Goal: Information Seeking & Learning: Learn about a topic

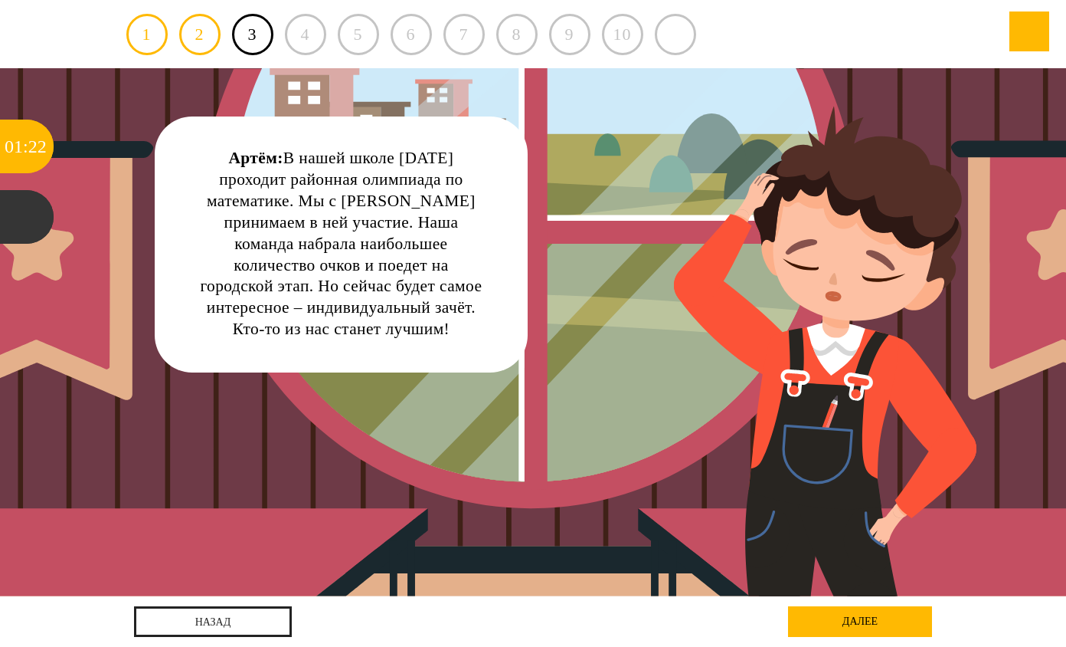
click at [604, 150] on div "Артём: В нашей школе сегодня проходит районная олимпиада по математике. Мы с Ми…" at bounding box center [534, 332] width 960 height 528
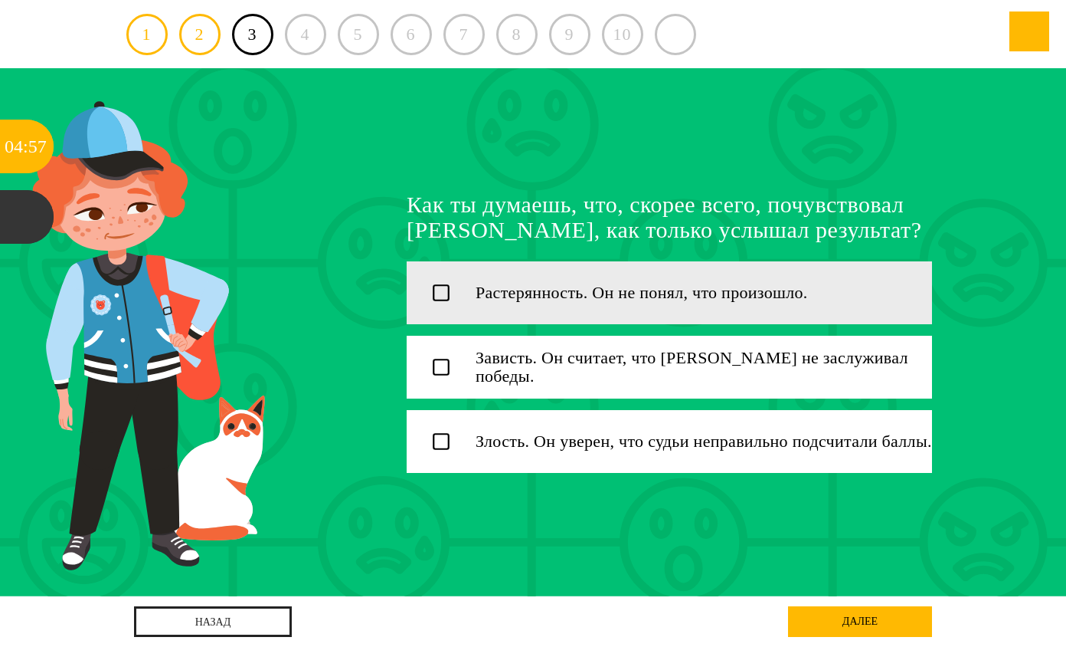
click at [457, 290] on div at bounding box center [441, 292] width 69 height 63
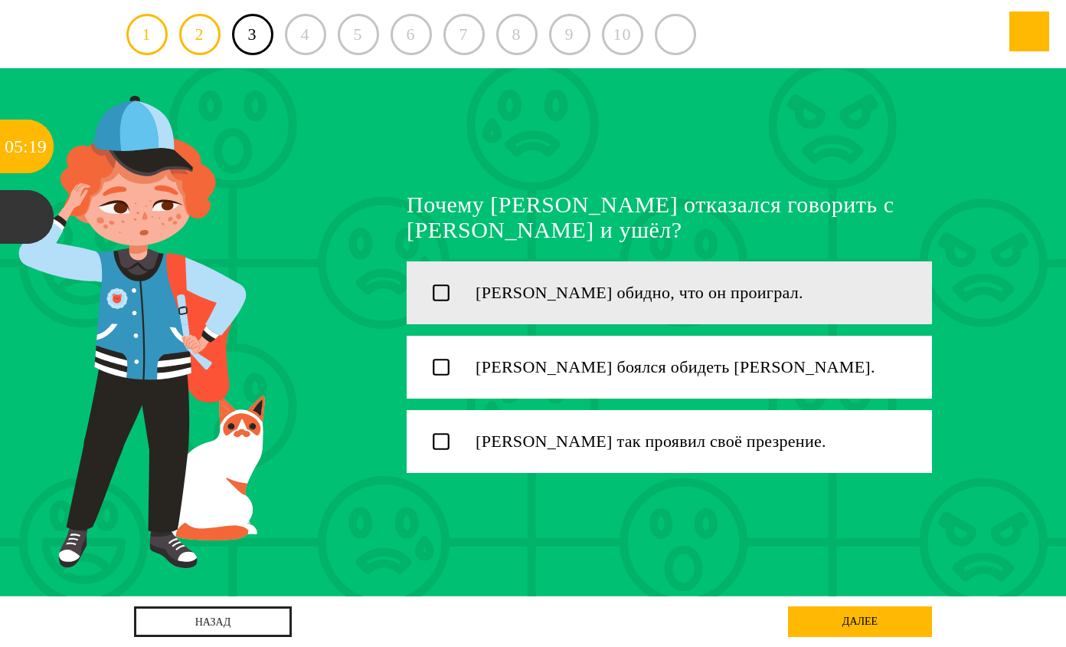
click at [441, 285] on icon at bounding box center [441, 292] width 15 height 15
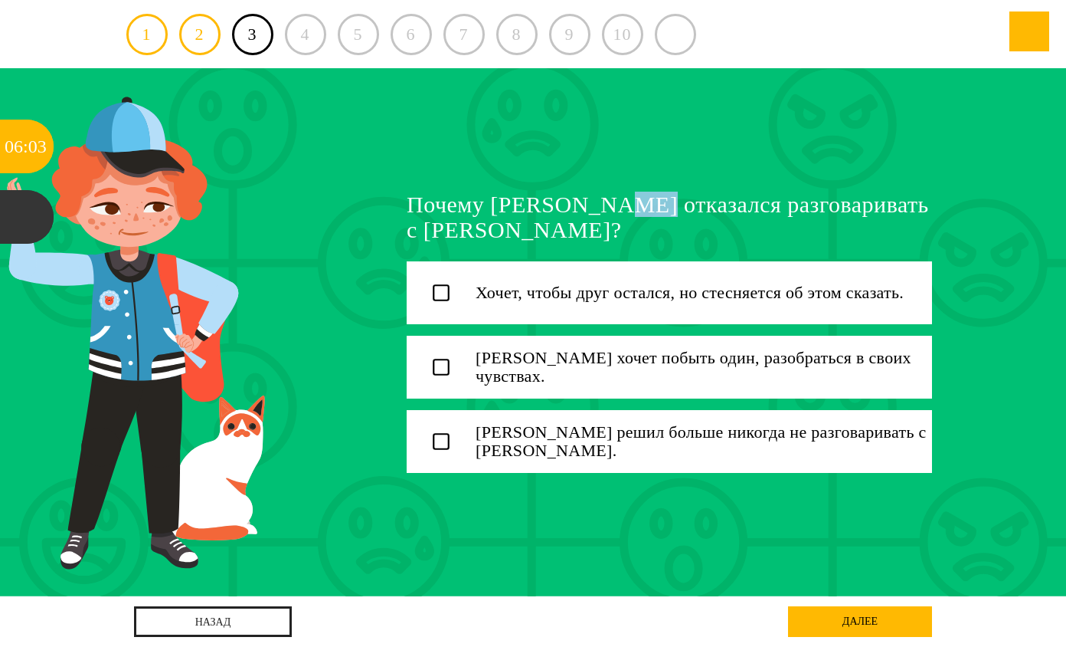
drag, startPoint x: 446, startPoint y: 213, endPoint x: 939, endPoint y: 226, distance: 493.5
click at [932, 226] on div "Почему Миша отказался разговаривать с Артёмом? Хочет, чтобы друг остался, но ст…" at bounding box center [533, 332] width 798 height 528
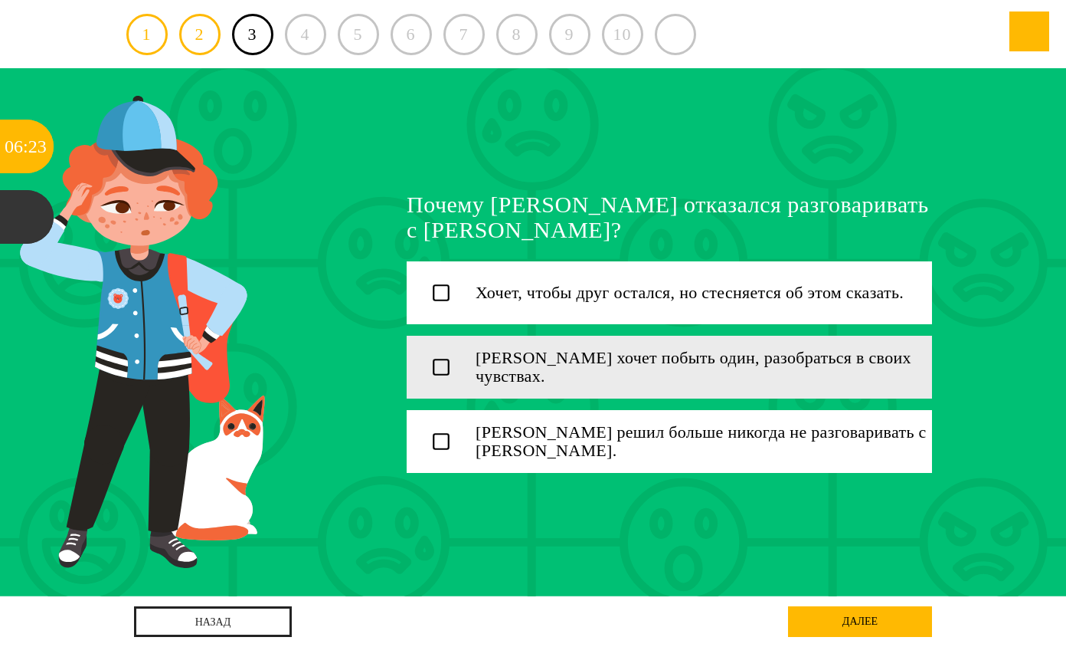
click at [566, 360] on div "Миша хочет побыть один, разобраться в своих чувствах." at bounding box center [704, 367] width 457 height 37
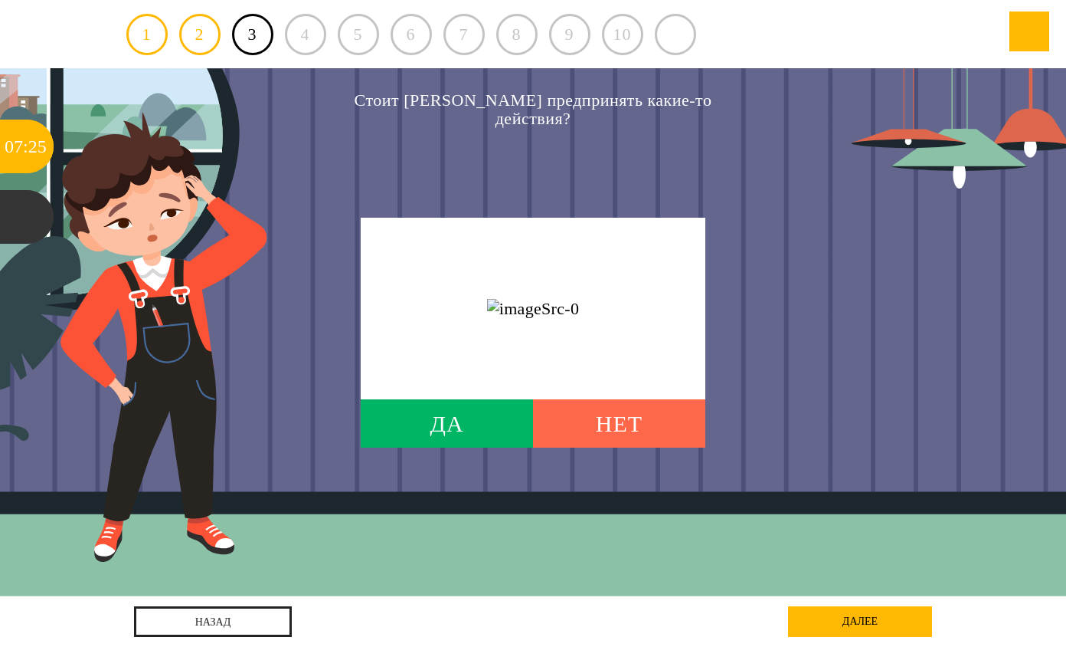
click at [614, 431] on div "НЕТ" at bounding box center [619, 423] width 172 height 48
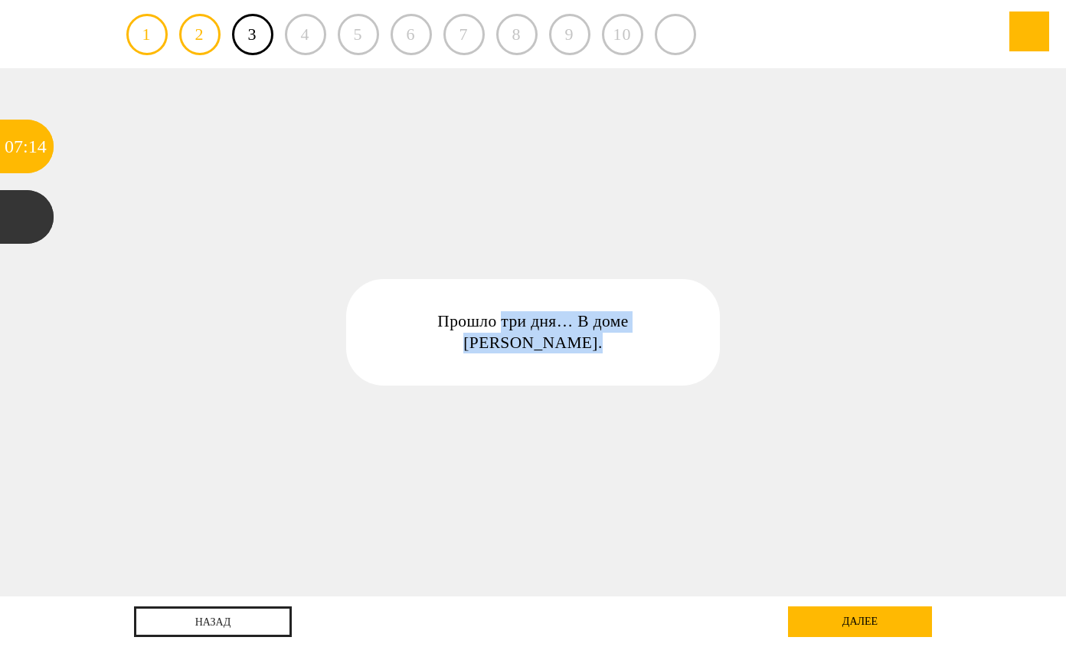
drag, startPoint x: 403, startPoint y: 319, endPoint x: 708, endPoint y: 331, distance: 305.1
click at [708, 331] on div "Прошло три дня… В доме [PERSON_NAME]." at bounding box center [532, 332] width 373 height 106
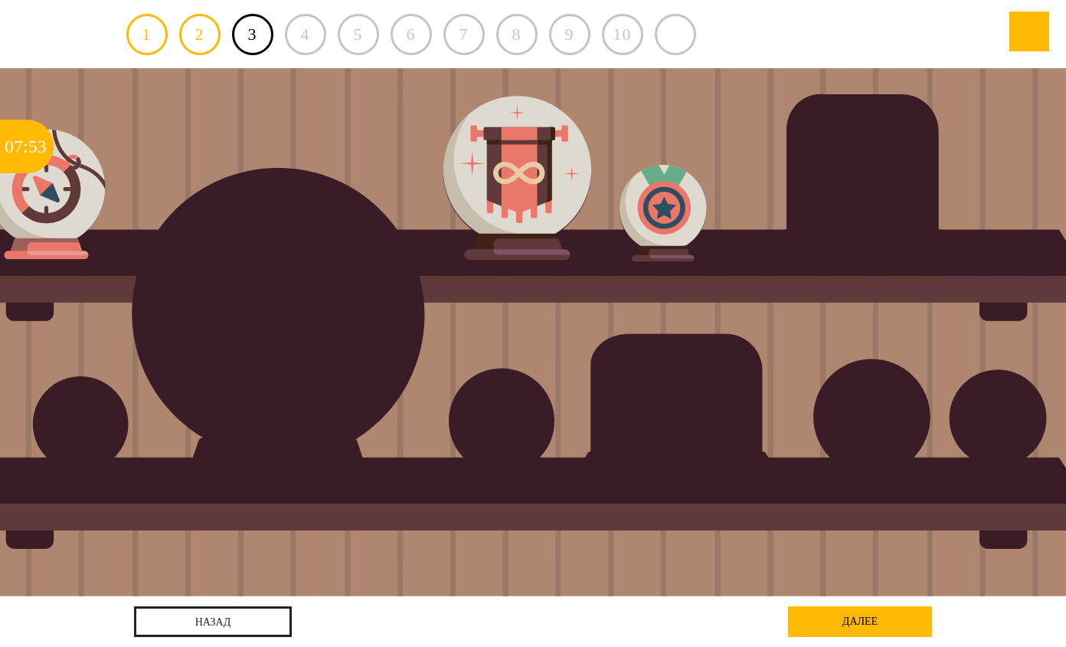
click at [657, 245] on div at bounding box center [534, 332] width 960 height 528
